Goal: Navigation & Orientation: Find specific page/section

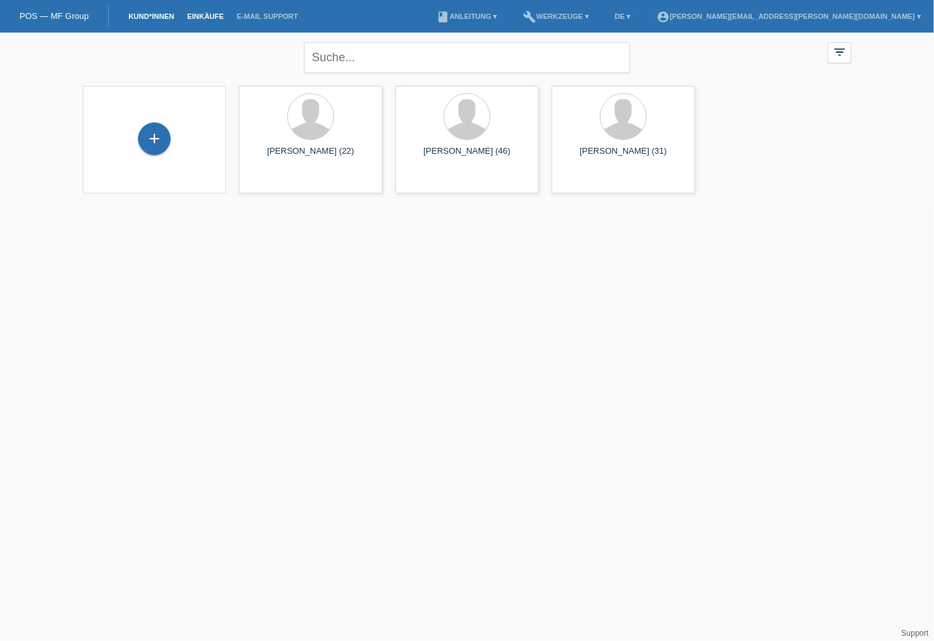
click at [201, 15] on link "Einkäufe" at bounding box center [205, 16] width 50 height 8
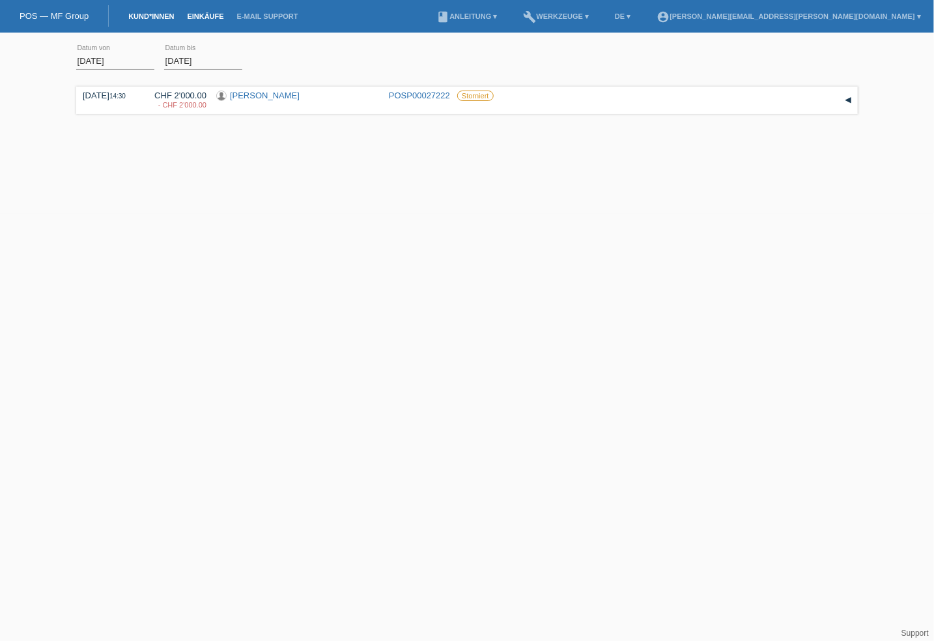
click at [154, 14] on link "Kund*innen" at bounding box center [151, 16] width 59 height 8
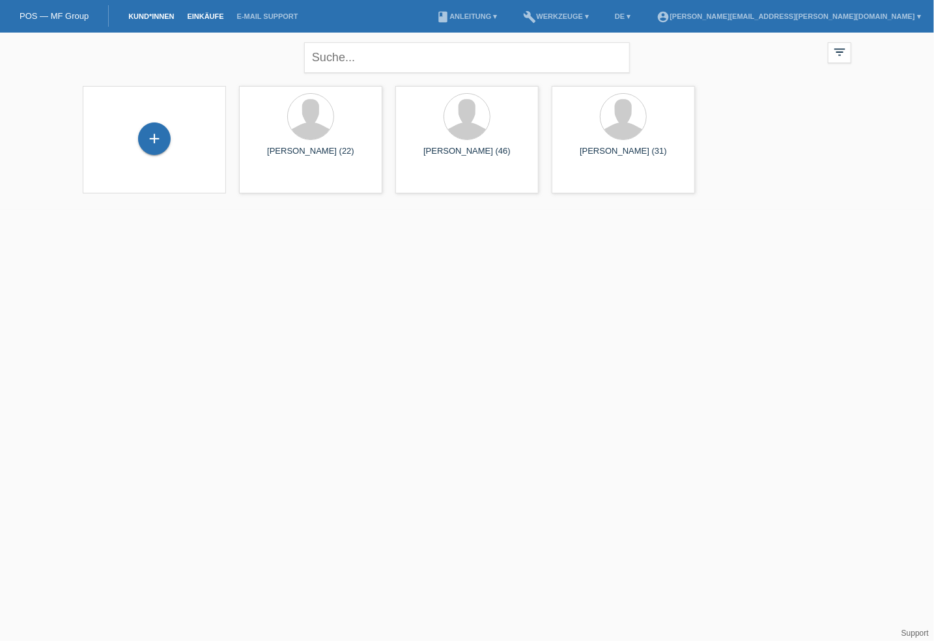
click at [201, 14] on link "Einkäufe" at bounding box center [205, 16] width 50 height 8
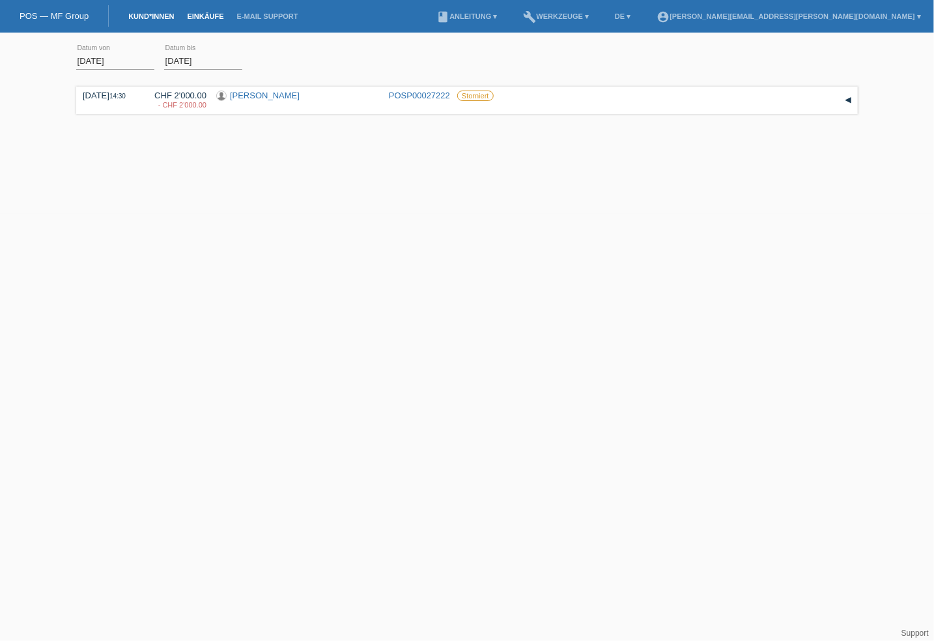
click at [138, 16] on link "Kund*innen" at bounding box center [151, 16] width 59 height 8
